Goal: Transaction & Acquisition: Purchase product/service

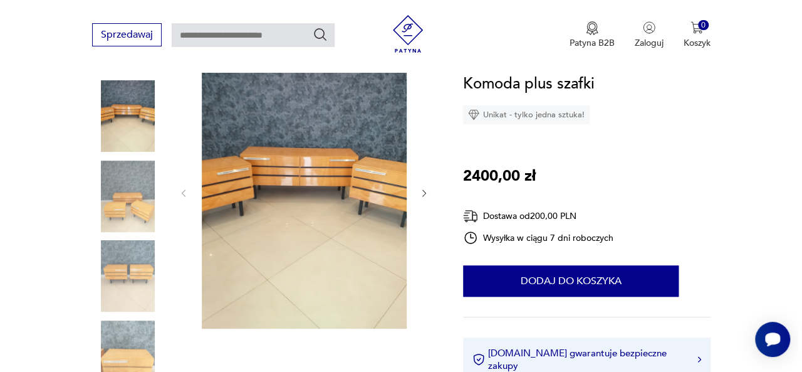
scroll to position [175, 0]
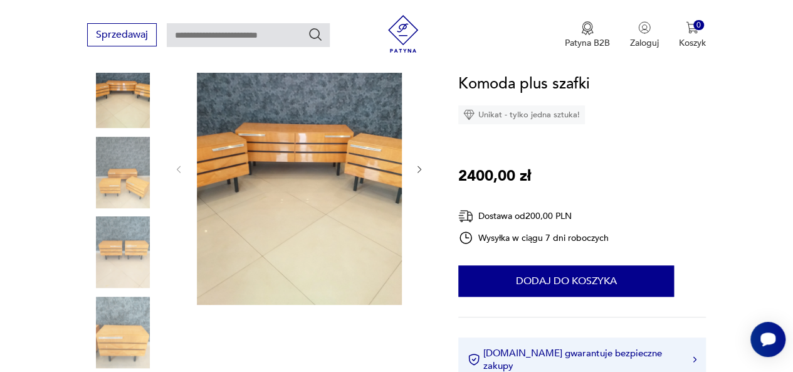
click at [328, 210] on img at bounding box center [299, 167] width 205 height 273
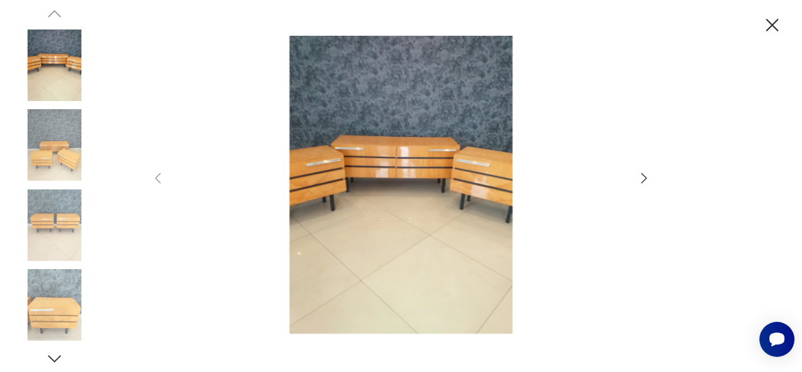
click at [412, 165] on img at bounding box center [401, 184] width 446 height 297
click at [645, 180] on icon "button" at bounding box center [645, 178] width 6 height 10
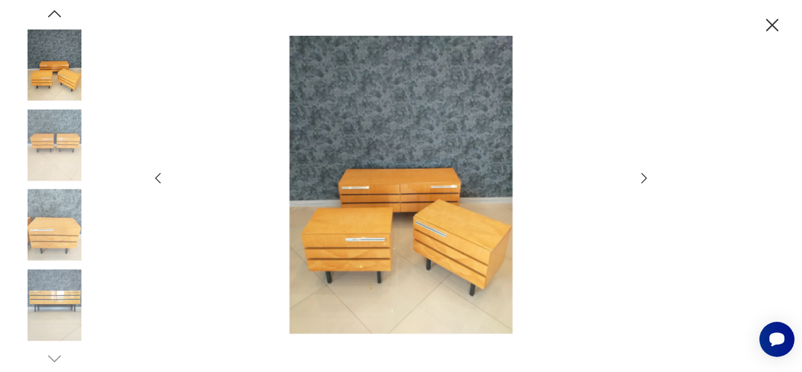
click at [645, 182] on icon "button" at bounding box center [644, 177] width 15 height 15
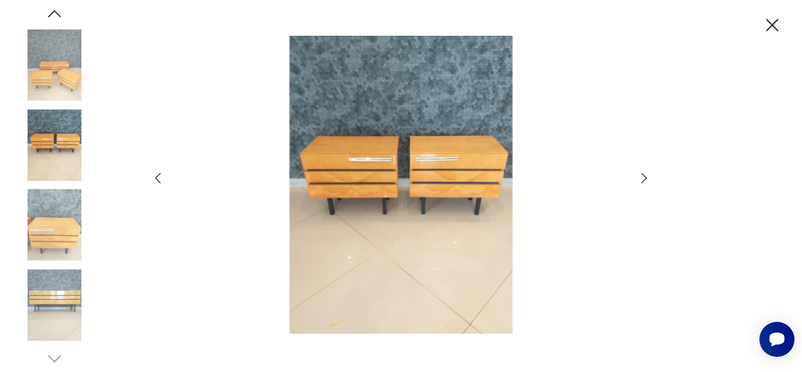
click at [645, 182] on icon "button" at bounding box center [644, 177] width 15 height 15
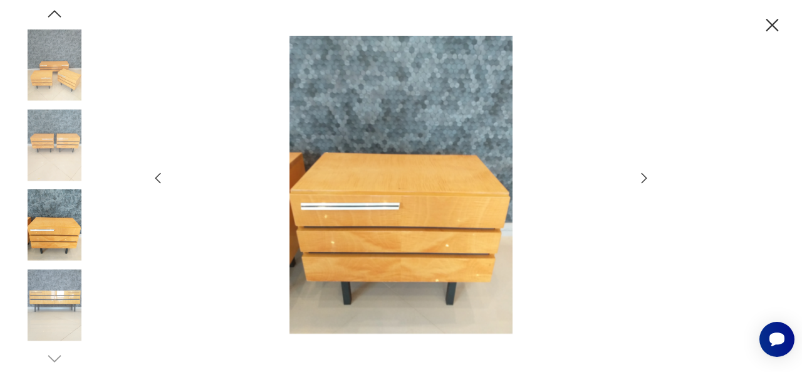
click at [645, 182] on icon "button" at bounding box center [644, 177] width 15 height 15
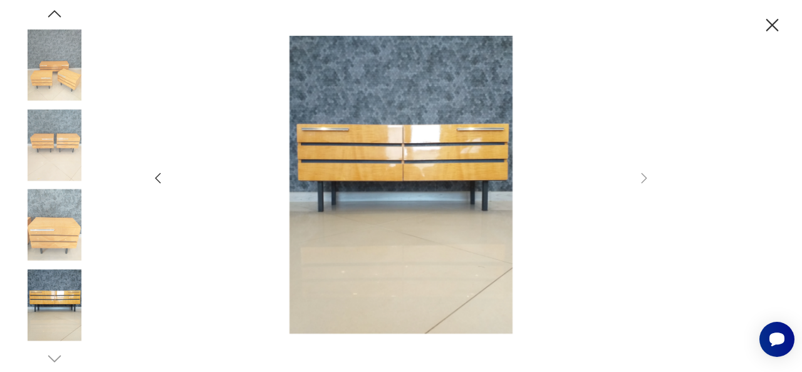
click at [158, 184] on icon "button" at bounding box center [157, 177] width 15 height 15
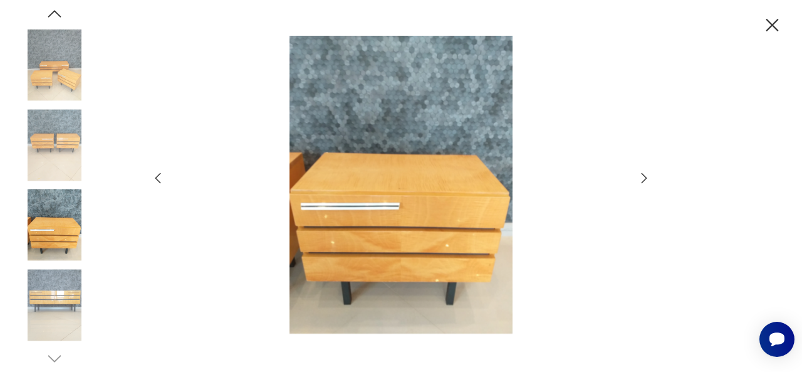
click at [158, 184] on icon "button" at bounding box center [157, 177] width 15 height 15
